Goal: Task Accomplishment & Management: Use online tool/utility

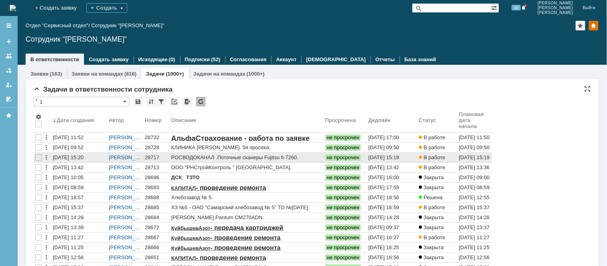
click at [153, 155] on div "28717" at bounding box center [156, 157] width 23 height 6
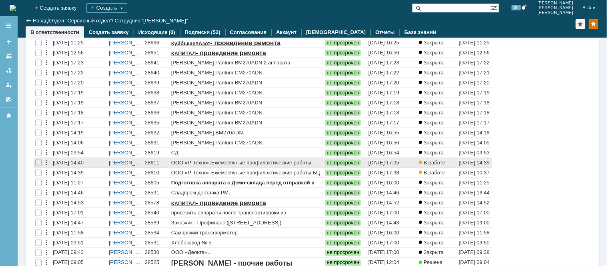
click at [156, 164] on div "28611" at bounding box center [156, 163] width 23 height 6
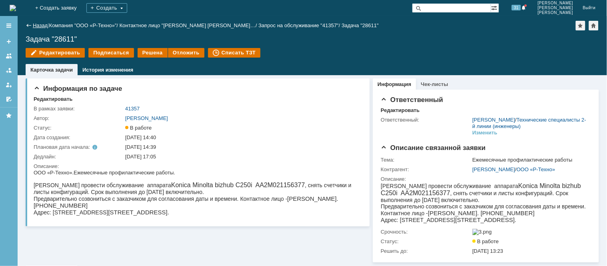
click at [39, 25] on link "Назад" at bounding box center [40, 25] width 15 height 6
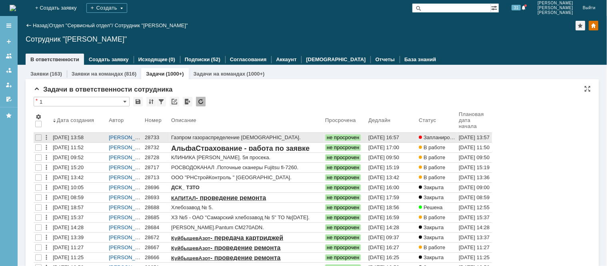
click at [146, 136] on div "28733" at bounding box center [156, 137] width 23 height 6
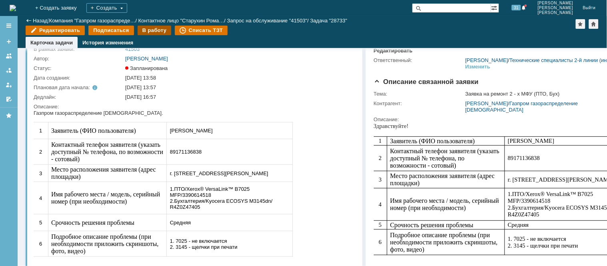
click at [154, 33] on div "В работу" at bounding box center [155, 31] width 34 height 10
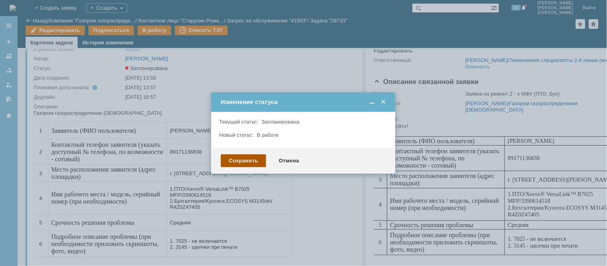
click at [232, 155] on div "Сохранить" at bounding box center [243, 160] width 45 height 13
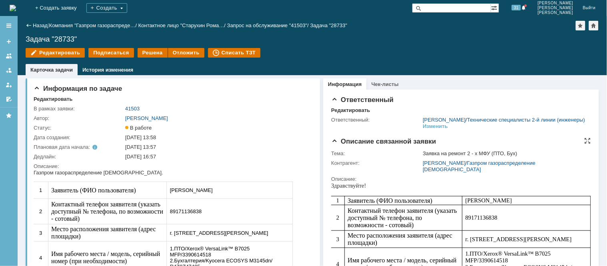
drag, startPoint x: 156, startPoint y: 16, endPoint x: 373, endPoint y: 181, distance: 273.2
click at [373, 180] on div "Описание:" at bounding box center [461, 179] width 260 height 6
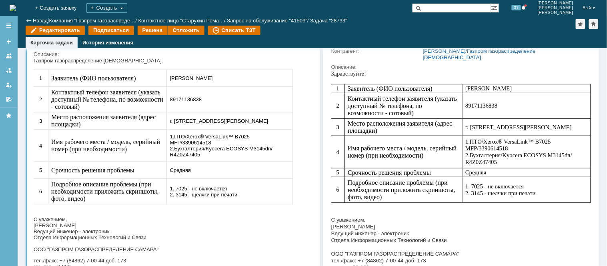
scroll to position [89, 0]
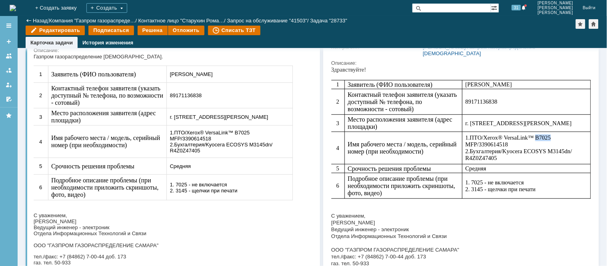
drag, startPoint x: 546, startPoint y: 138, endPoint x: 532, endPoint y: 141, distance: 14.5
click at [532, 141] on span "/Xerox® VersaLink™ B7025 MFP/3390614518 2." at bounding box center [508, 144] width 86 height 20
copy span "B7025"
